Goal: Task Accomplishment & Management: Use online tool/utility

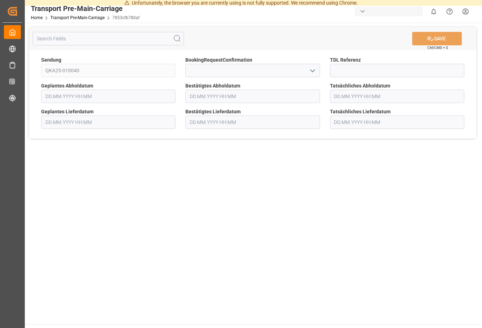
type input "[DATE] 00:00"
click at [250, 73] on input at bounding box center [252, 70] width 134 height 13
click at [315, 71] on icon "open menu" at bounding box center [312, 71] width 9 height 9
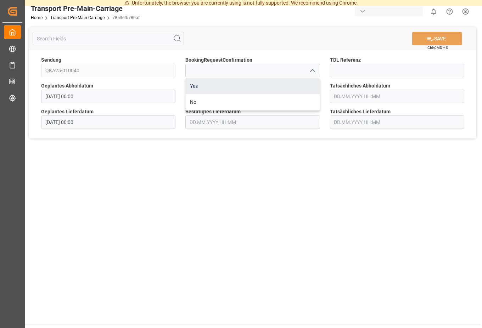
click at [211, 84] on div "Yes" at bounding box center [253, 86] width 134 height 16
type input "Yes"
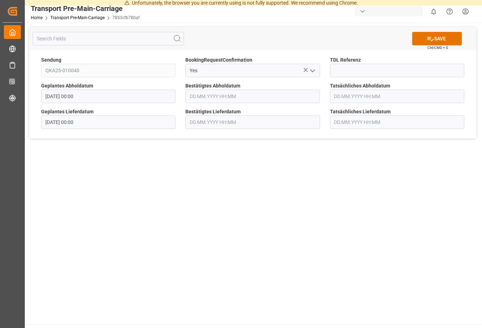
click at [332, 34] on div "SAVE Ctrl/CMD + S" at bounding box center [252, 38] width 447 height 23
click at [429, 38] on icon at bounding box center [431, 39] width 6 height 4
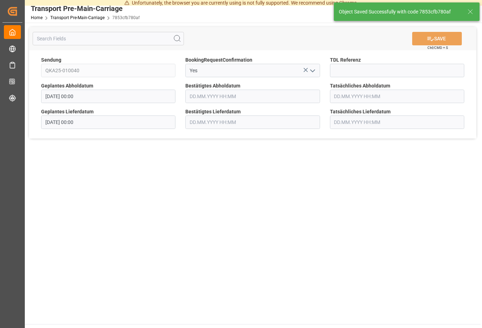
click at [271, 97] on input "text" at bounding box center [252, 96] width 134 height 13
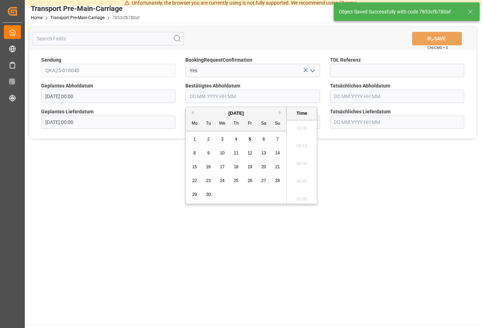
scroll to position [818, 0]
click at [209, 154] on span "9" at bounding box center [208, 153] width 2 height 5
type input "[DATE] 00:00"
click at [139, 149] on main "SAVE Ctrl/CMD + S Sendung QKA25-010040 BookingRequestConfirmation Yes TDL Refer…" at bounding box center [253, 174] width 456 height 302
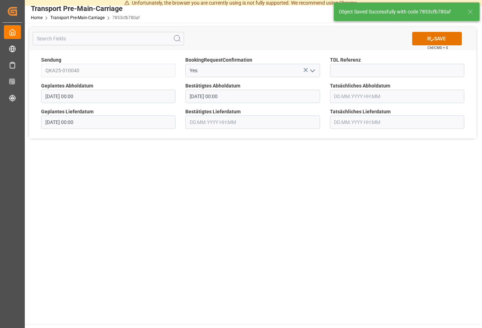
click at [226, 122] on input "text" at bounding box center [252, 122] width 134 height 13
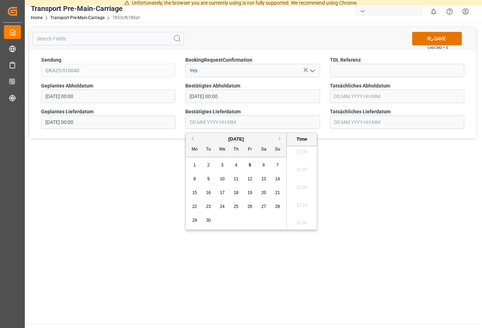
click at [195, 193] on span "15" at bounding box center [194, 192] width 5 height 5
type input "[DATE] 00:00"
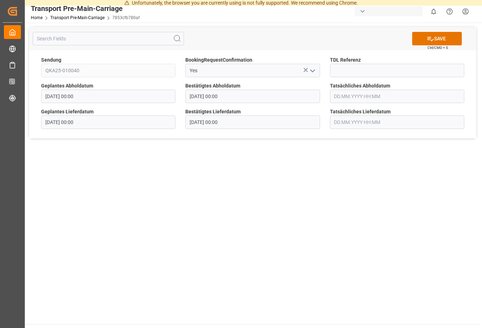
click at [136, 194] on main "SAVE Ctrl/CMD + S Sendung QKA25-010040 BookingRequestConfirmation Yes TDL Refer…" at bounding box center [253, 174] width 456 height 302
click at [423, 43] on button "SAVE" at bounding box center [437, 38] width 50 height 13
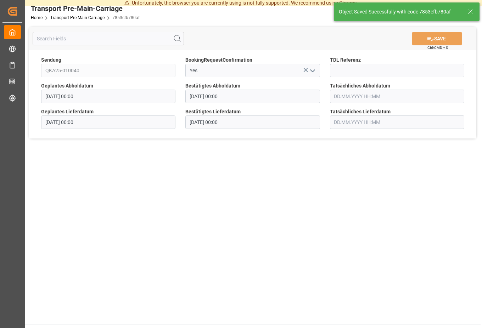
click at [278, 163] on main "SAVE Ctrl/CMD + S Sendung QKA25-010040 BookingRequestConfirmation Yes TDL Refer…" at bounding box center [253, 174] width 456 height 302
